Goal: Find contact information: Find contact information

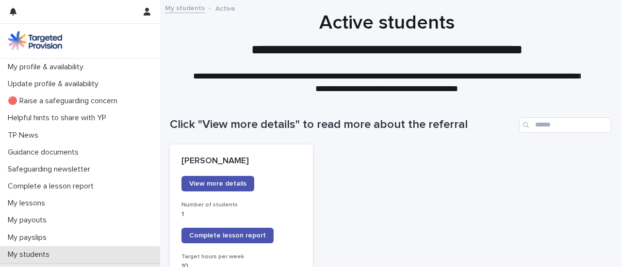
click at [34, 252] on p "My students" at bounding box center [30, 254] width 53 height 9
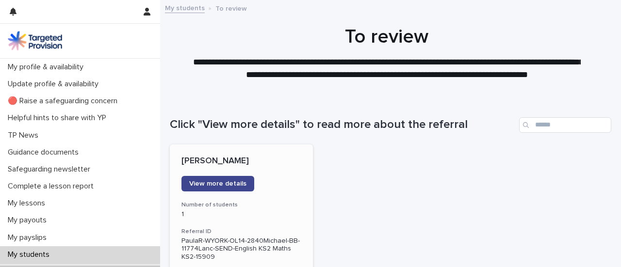
click at [223, 185] on span "View more details" at bounding box center [217, 183] width 57 height 7
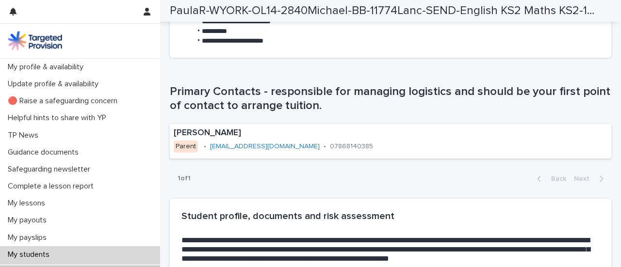
scroll to position [586, 0]
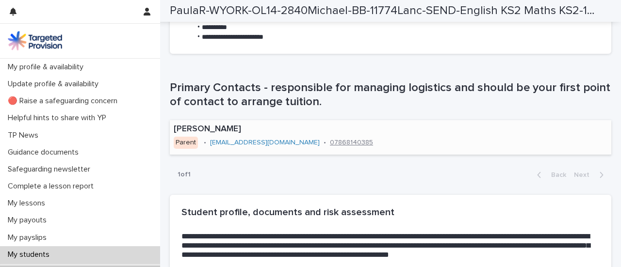
click at [330, 143] on link "07868140385" at bounding box center [351, 142] width 43 height 7
